Goal: Check status: Check status

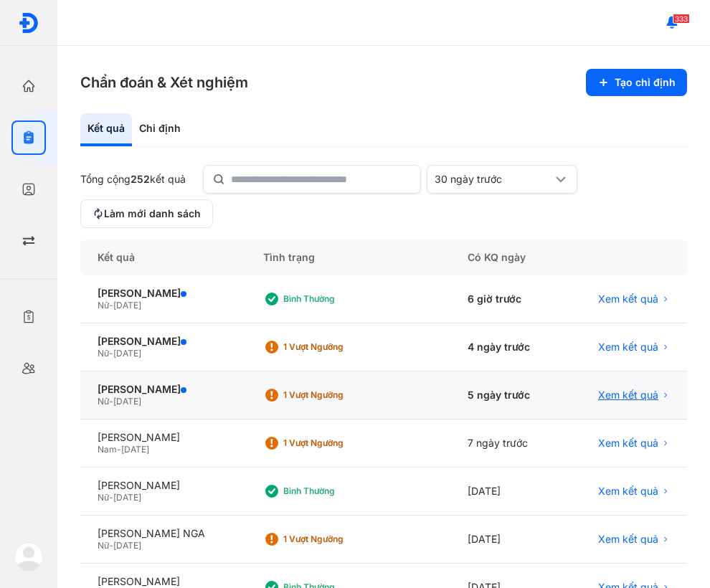
click at [616, 396] on span "Xem kết quả" at bounding box center [628, 395] width 60 height 13
click at [621, 348] on span "Xem kết quả" at bounding box center [628, 347] width 60 height 13
click at [619, 299] on span "Xem kết quả" at bounding box center [628, 299] width 60 height 13
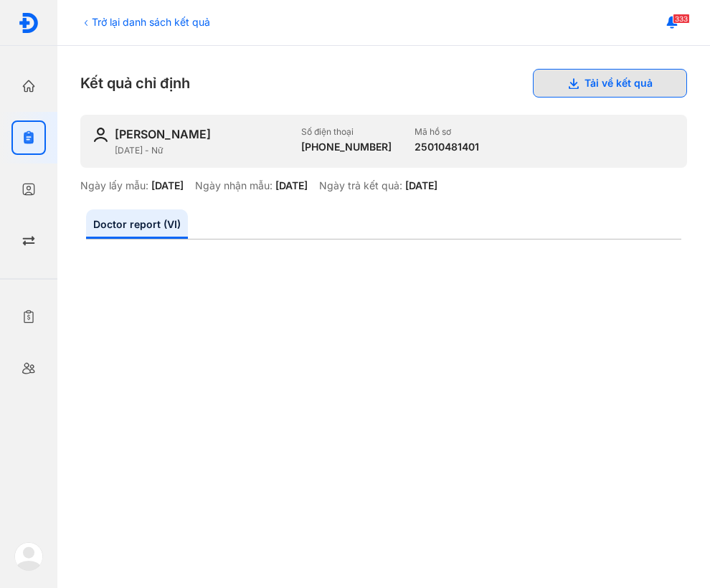
click at [651, 84] on button "Tải về kết quả" at bounding box center [610, 83] width 154 height 29
